Goal: Task Accomplishment & Management: Manage account settings

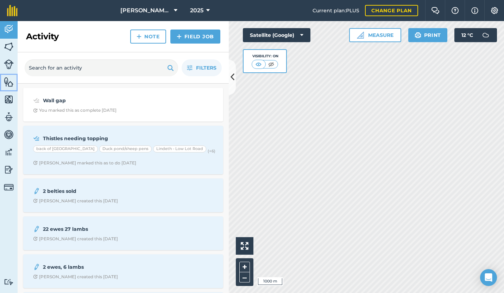
click at [7, 83] on img at bounding box center [9, 82] width 10 height 11
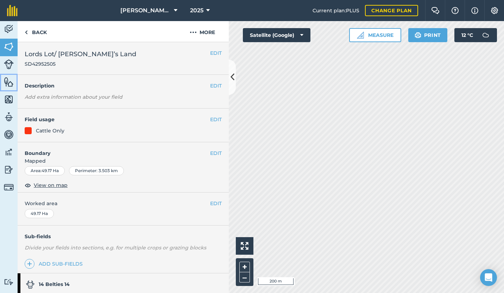
click at [9, 84] on img at bounding box center [9, 82] width 10 height 11
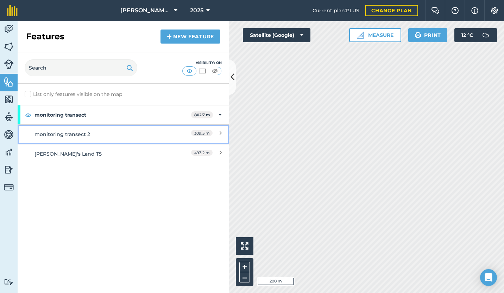
click at [98, 132] on div "monitoring transect 2" at bounding box center [96, 134] width 125 height 8
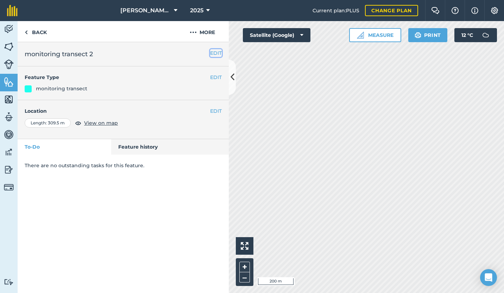
click at [213, 54] on button "EDIT" at bounding box center [216, 53] width 12 height 8
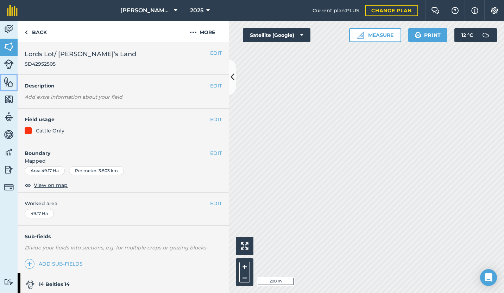
click at [4, 88] on link "Features" at bounding box center [9, 83] width 18 height 18
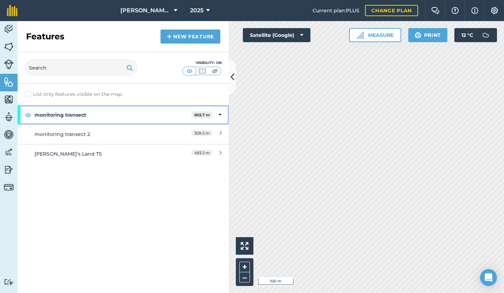
click at [222, 115] on div "monitoring transect 802.7 m" at bounding box center [123, 114] width 211 height 19
click at [220, 114] on icon at bounding box center [221, 115] width 2 height 8
click at [220, 114] on icon at bounding box center [219, 115] width 3 height 8
click at [220, 114] on icon at bounding box center [221, 115] width 2 height 8
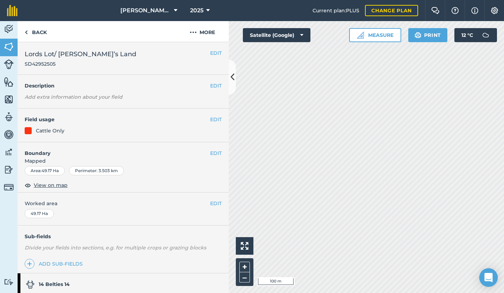
click at [491, 277] on icon "Open Intercom Messenger" at bounding box center [488, 277] width 8 height 9
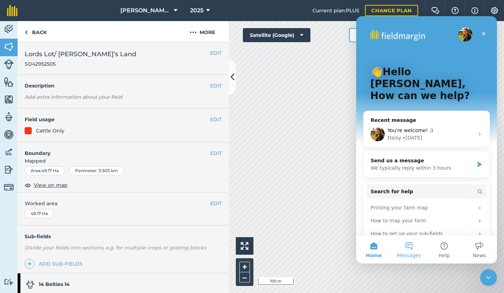
click at [408, 245] on button "Messages" at bounding box center [408, 250] width 35 height 28
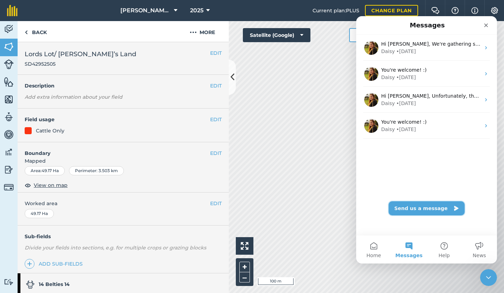
click at [419, 211] on button "Send us a message" at bounding box center [426, 208] width 76 height 14
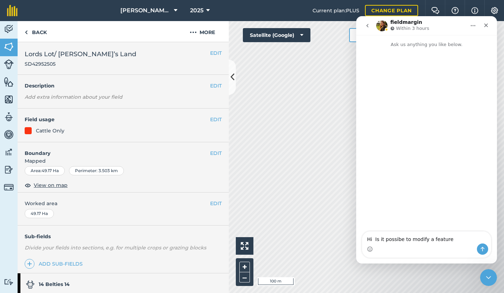
click at [397, 240] on textarea "Hi Is it possibe to modify a feature" at bounding box center [426, 238] width 129 height 12
click at [449, 240] on textarea "Hi Is it possible to modify a feature" at bounding box center [426, 238] width 129 height 12
drag, startPoint x: 468, startPoint y: 233, endPoint x: 473, endPoint y: 232, distance: 4.7
click at [468, 233] on textarea "Hi How do you modify a feature after it has been saved. And is it possible to m…" at bounding box center [426, 231] width 129 height 26
drag, startPoint x: 379, startPoint y: 242, endPoint x: 383, endPoint y: 240, distance: 4.2
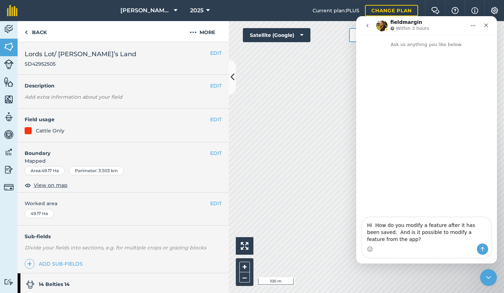
click at [380, 242] on textarea "Hi How do you modify a feature after it has been saved. And is it possible to m…" at bounding box center [426, 231] width 129 height 26
type textarea "Hi How do you modify a feature after it has been saved. And is it possible to m…"
click at [480, 248] on icon "Send a message…" at bounding box center [482, 250] width 6 height 6
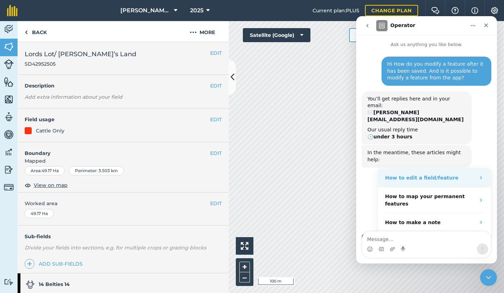
click at [427, 175] on strong "How to edit a field/feature" at bounding box center [421, 178] width 73 height 6
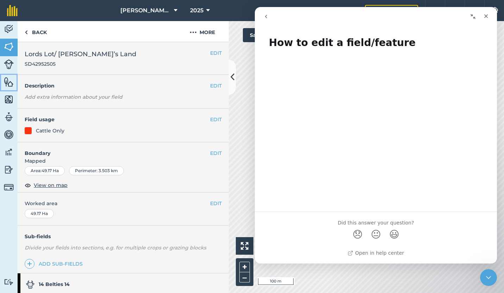
click at [7, 83] on img at bounding box center [9, 82] width 10 height 11
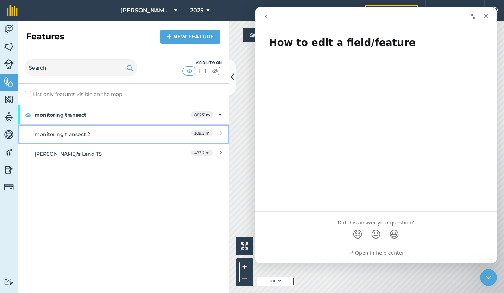
click at [198, 135] on span "309.5 m" at bounding box center [201, 133] width 21 height 6
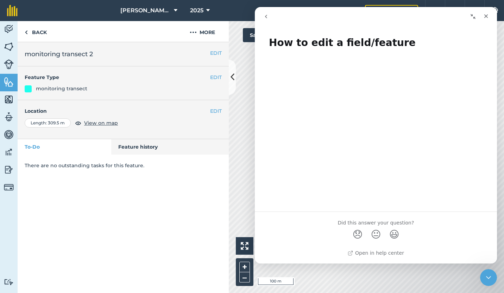
click at [473, 17] on icon "Collapse window" at bounding box center [473, 17] width 6 height 6
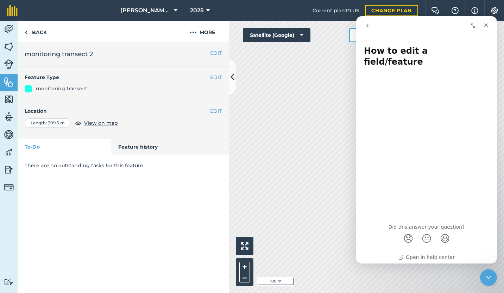
click at [369, 26] on icon "go back" at bounding box center [367, 26] width 6 height 6
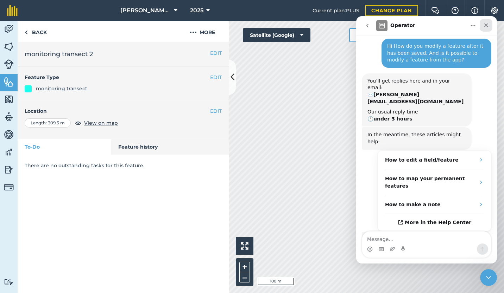
scroll to position [52, 0]
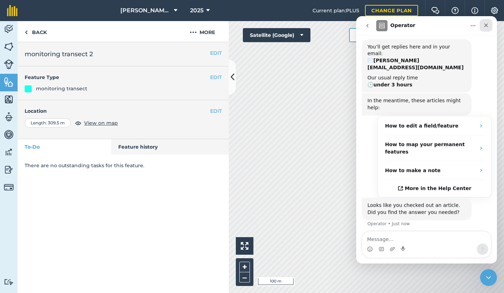
click at [488, 27] on icon "Close" at bounding box center [486, 26] width 6 height 6
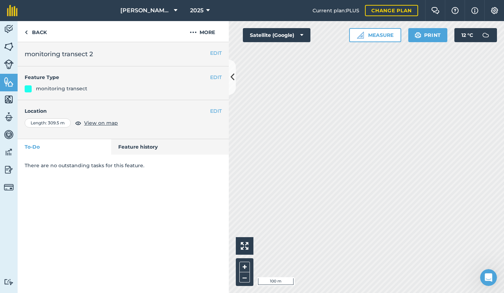
click at [66, 93] on div "EDIT Feature Type monitoring transect" at bounding box center [123, 83] width 211 height 34
click at [216, 112] on button "EDIT" at bounding box center [216, 111] width 12 height 8
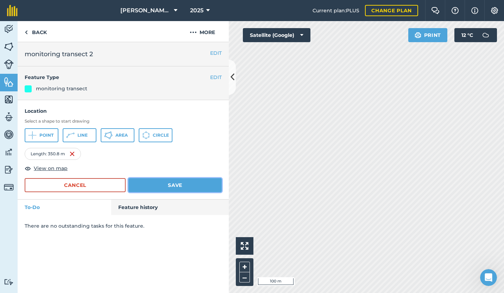
click at [179, 184] on button "Save" at bounding box center [174, 185] width 93 height 14
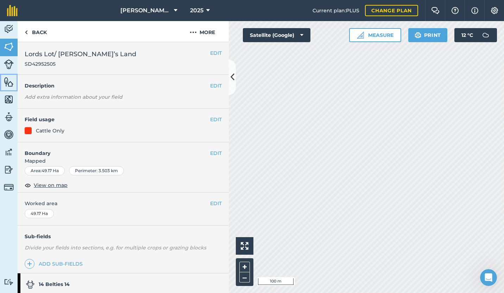
click at [12, 84] on img at bounding box center [9, 82] width 10 height 11
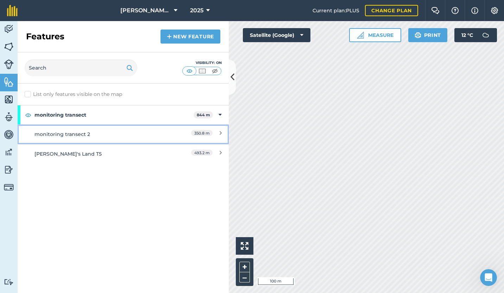
click at [199, 132] on span "350.8 m" at bounding box center [201, 133] width 21 height 6
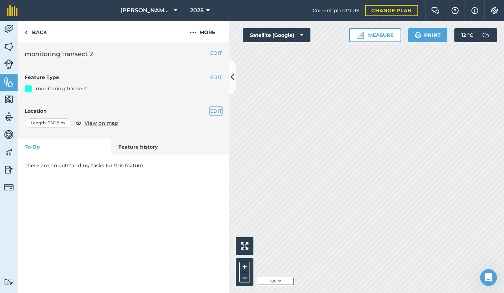
click at [214, 110] on button "EDIT" at bounding box center [216, 111] width 12 height 8
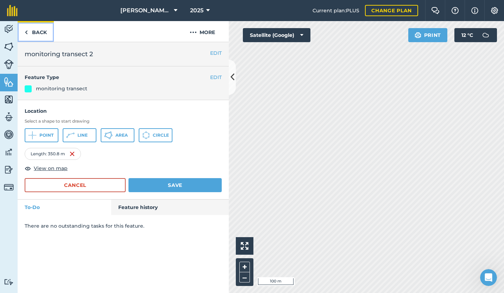
click at [32, 31] on link "Back" at bounding box center [36, 31] width 36 height 21
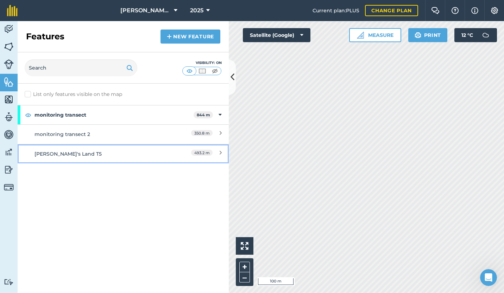
click at [61, 154] on div "[PERSON_NAME]'s Land T5" at bounding box center [96, 154] width 125 height 8
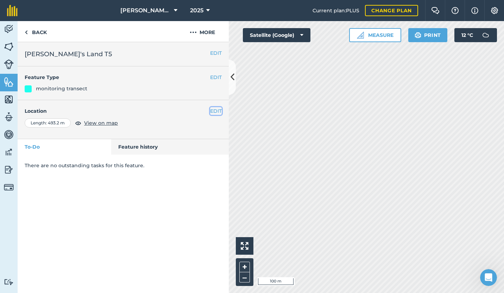
click at [220, 110] on button "EDIT" at bounding box center [216, 111] width 12 height 8
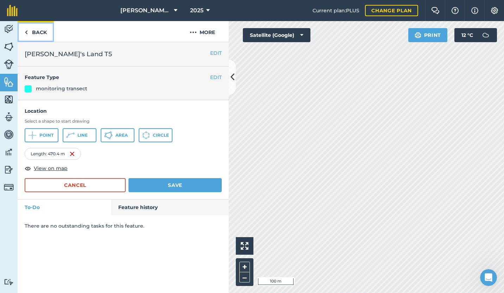
click at [26, 32] on img at bounding box center [26, 32] width 3 height 8
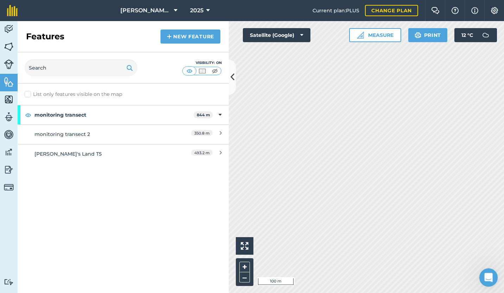
click at [489, 277] on icon "Open Intercom Messenger" at bounding box center [487, 277] width 12 height 12
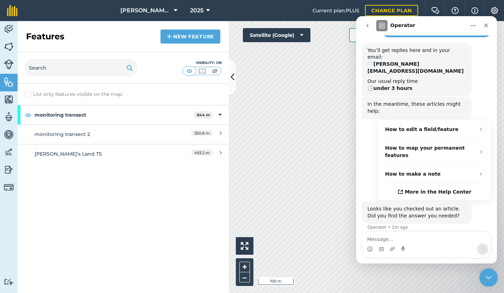
scroll to position [52, 0]
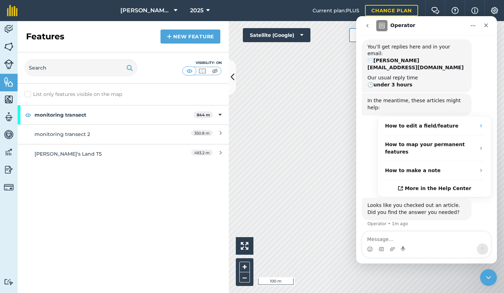
click at [369, 240] on textarea "Message…" at bounding box center [426, 238] width 129 height 12
type textarea "Unsure how I can edit a feature from the app."
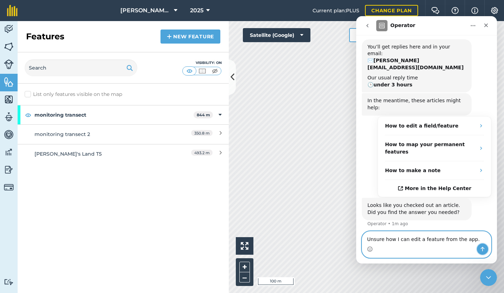
click at [482, 249] on icon "Send a message…" at bounding box center [482, 250] width 6 height 6
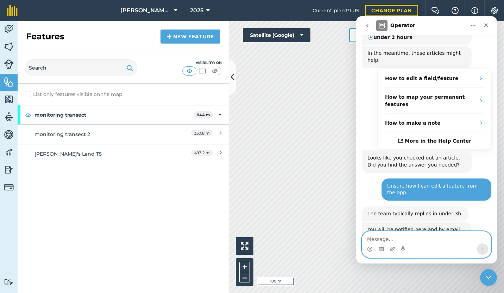
scroll to position [99, 0]
